Goal: Task Accomplishment & Management: Understand process/instructions

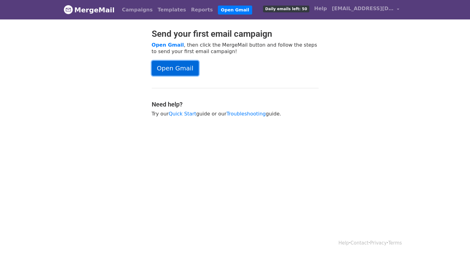
click at [174, 67] on link "Open Gmail" at bounding box center [175, 68] width 47 height 15
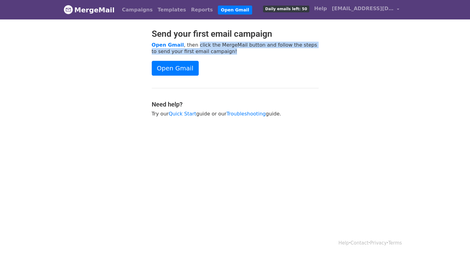
drag, startPoint x: 192, startPoint y: 41, endPoint x: 324, endPoint y: 48, distance: 132.5
click at [324, 48] on div "Send your first email campaign Open Gmail , then click the MergeMail button and…" at bounding box center [235, 76] width 352 height 95
click at [237, 47] on p "Open Gmail , then click the MergeMail button and follow the steps to send your …" at bounding box center [235, 48] width 167 height 13
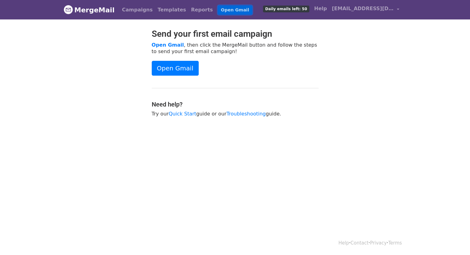
click at [218, 11] on link "Open Gmail" at bounding box center [235, 10] width 34 height 9
click at [245, 116] on link "Troubleshooting" at bounding box center [246, 114] width 39 height 6
click at [168, 67] on link "Open Gmail" at bounding box center [175, 68] width 47 height 15
click at [176, 115] on link "Quick Start" at bounding box center [183, 114] width 28 height 6
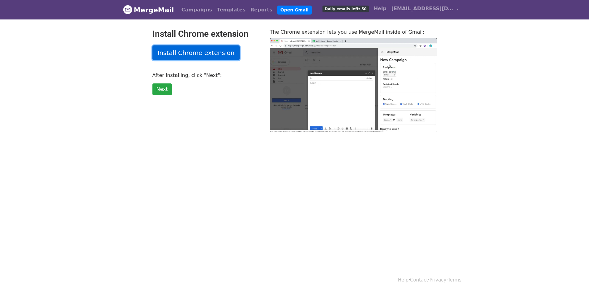
click at [199, 55] on link "Install Chrome extension" at bounding box center [196, 52] width 88 height 15
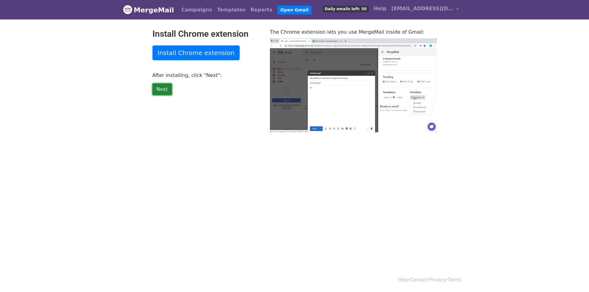
type input "52.87"
click at [160, 89] on link "Next" at bounding box center [161, 89] width 19 height 12
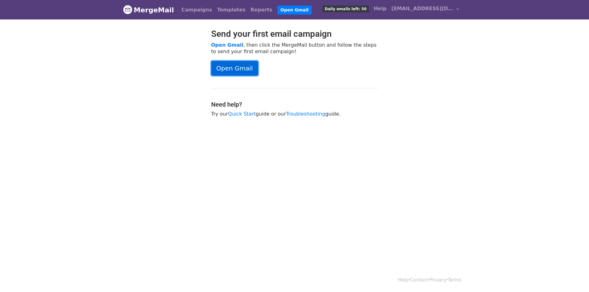
click at [231, 71] on link "Open Gmail" at bounding box center [234, 68] width 47 height 15
click at [229, 72] on link "Open Gmail" at bounding box center [234, 68] width 47 height 15
click at [249, 70] on link "Open Gmail" at bounding box center [234, 68] width 47 height 15
click at [221, 11] on link "Templates" at bounding box center [231, 10] width 33 height 12
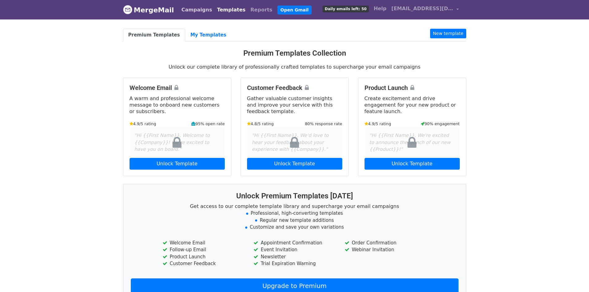
click at [188, 7] on link "Campaigns" at bounding box center [197, 10] width 36 height 12
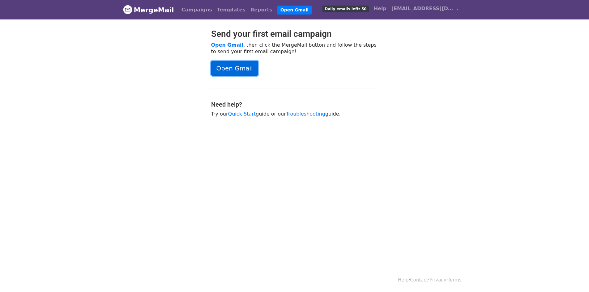
click at [232, 68] on link "Open Gmail" at bounding box center [234, 68] width 47 height 15
click at [235, 67] on link "Open Gmail" at bounding box center [234, 68] width 47 height 15
click at [138, 9] on link "MergeMail" at bounding box center [148, 9] width 51 height 13
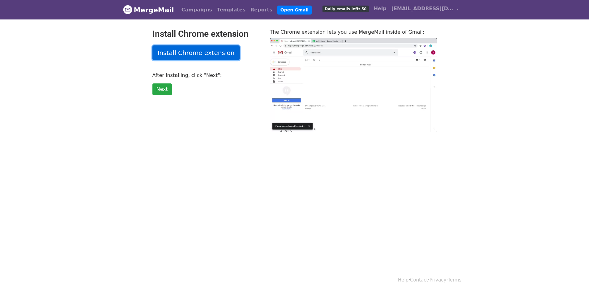
click at [185, 53] on link "Install Chrome extension" at bounding box center [196, 52] width 88 height 15
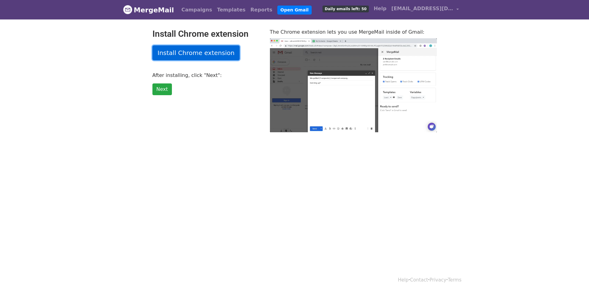
type input "12.81"
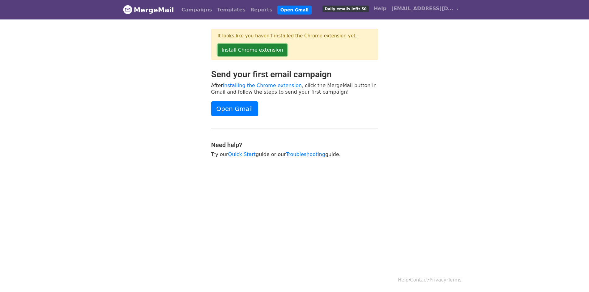
click at [241, 48] on link "Install Chrome extension" at bounding box center [253, 50] width 70 height 12
click at [277, 11] on link "Open Gmail" at bounding box center [294, 10] width 34 height 9
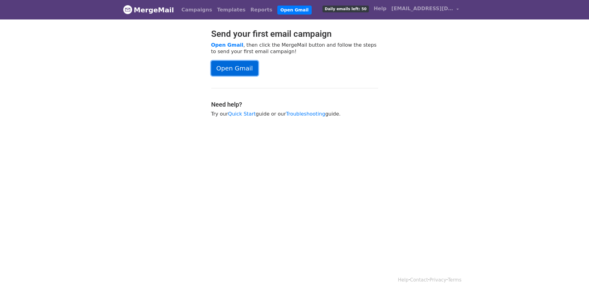
click at [237, 69] on link "Open Gmail" at bounding box center [234, 68] width 47 height 15
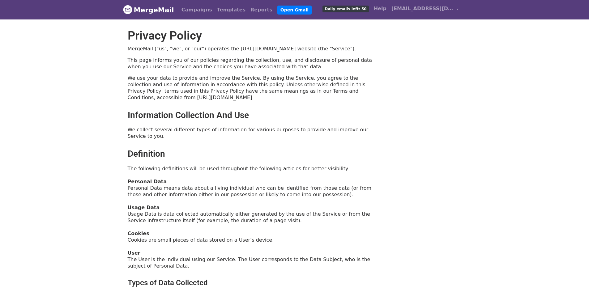
drag, startPoint x: 276, startPoint y: 5, endPoint x: 271, endPoint y: 9, distance: 5.9
click at [275, 9] on li "Open Gmail" at bounding box center [293, 10] width 37 height 12
click at [277, 10] on link "Open Gmail" at bounding box center [294, 10] width 34 height 9
